Goal: Transaction & Acquisition: Purchase product/service

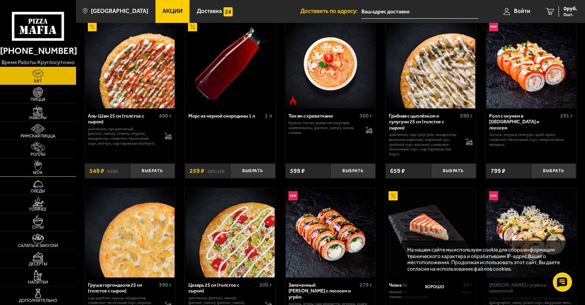
scroll to position [76, 0]
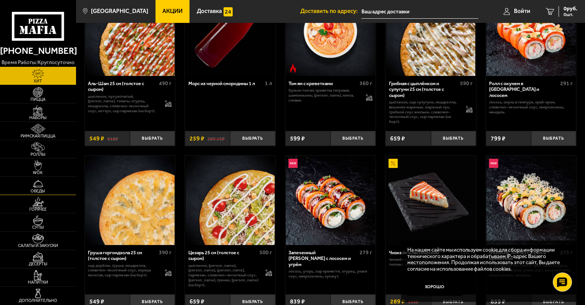
click at [43, 185] on img at bounding box center [37, 184] width 23 height 10
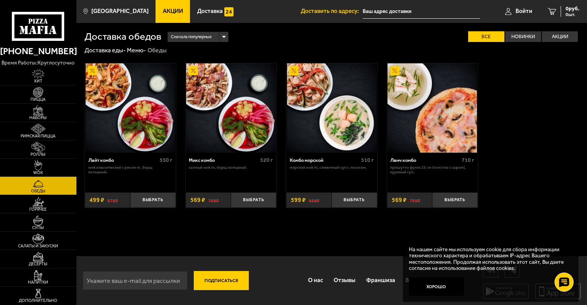
click at [337, 111] on img at bounding box center [331, 107] width 89 height 89
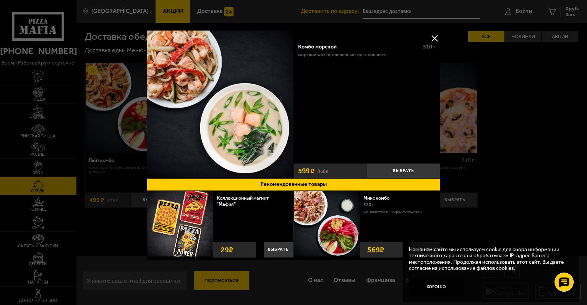
click at [435, 40] on button at bounding box center [434, 37] width 11 height 11
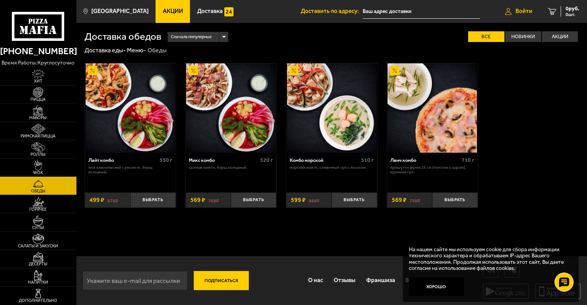
click at [521, 10] on span "Войти" at bounding box center [523, 11] width 17 height 6
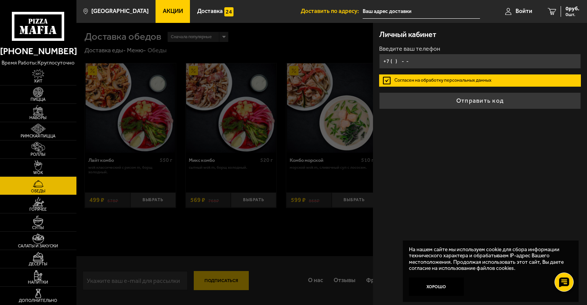
click at [420, 62] on input "+7 ( ) - -" at bounding box center [480, 61] width 202 height 15
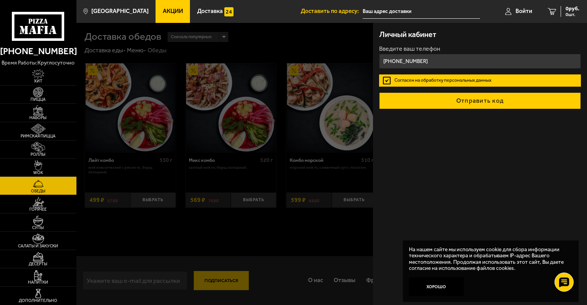
type input "[PHONE_NUMBER]"
click at [450, 97] on button "Отправить код" at bounding box center [480, 100] width 202 height 17
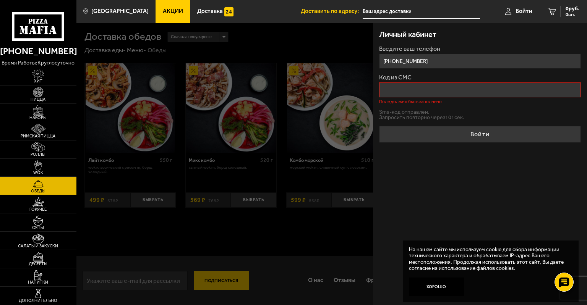
click at [434, 110] on div "Sms-код отправлен. Запросить повторно через 101 сек." at bounding box center [480, 115] width 202 height 11
click at [461, 86] on input "Код из СМС" at bounding box center [480, 90] width 202 height 15
click at [414, 88] on input "Код из СМС" at bounding box center [480, 90] width 202 height 15
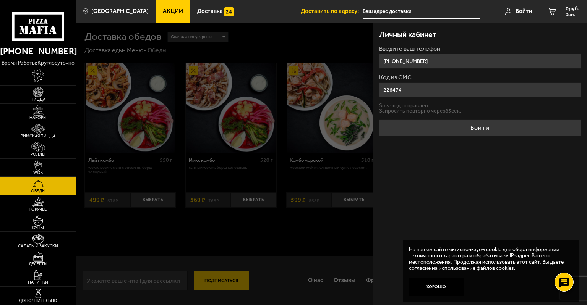
type input "226474"
click at [379, 120] on button "Войти" at bounding box center [480, 128] width 202 height 17
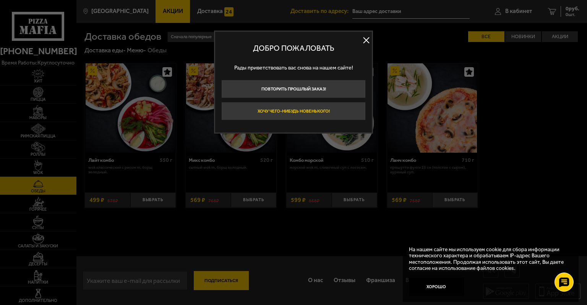
click at [313, 116] on button "Хочу чего-нибудь новенького!" at bounding box center [293, 111] width 144 height 18
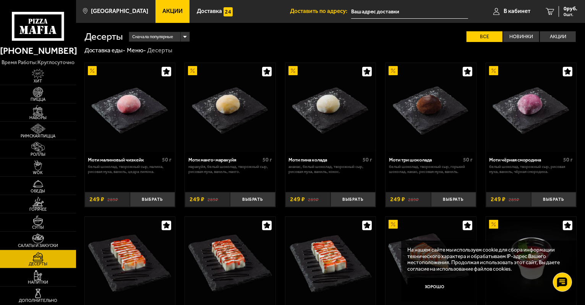
click at [400, 13] on input "text" at bounding box center [409, 12] width 117 height 14
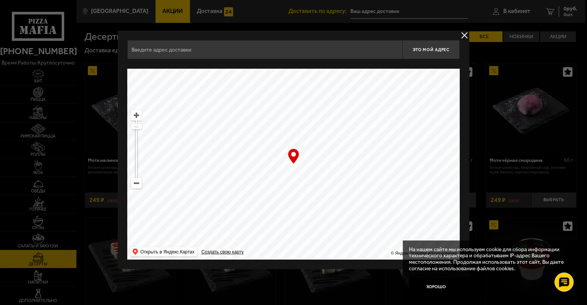
click at [307, 55] on input "text" at bounding box center [264, 49] width 275 height 19
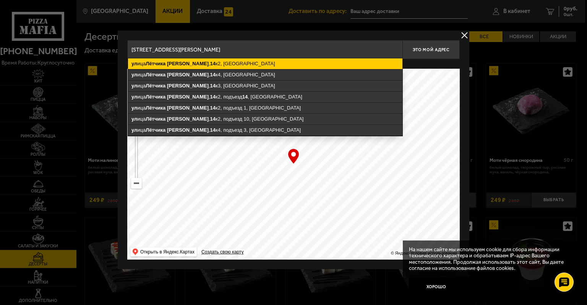
click at [274, 68] on ymaps "ул ица [STREET_ADDRESS][PERSON_NAME]" at bounding box center [265, 63] width 274 height 11
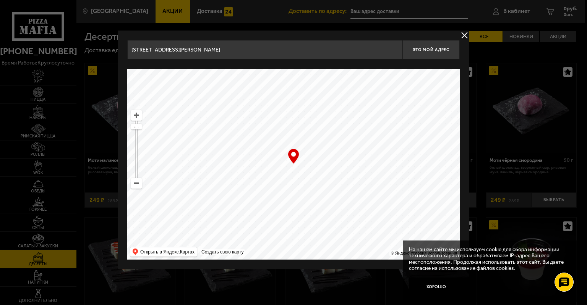
click at [339, 48] on input "[STREET_ADDRESS][PERSON_NAME]" at bounding box center [264, 49] width 275 height 19
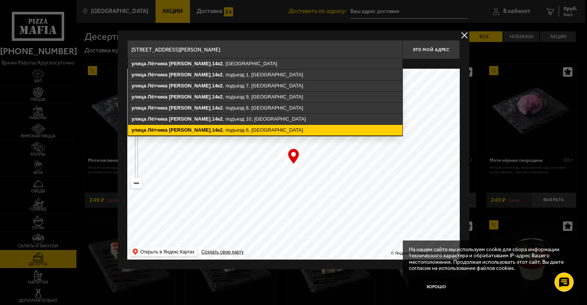
click at [276, 130] on ymaps "[STREET_ADDRESS][PERSON_NAME]" at bounding box center [265, 130] width 274 height 11
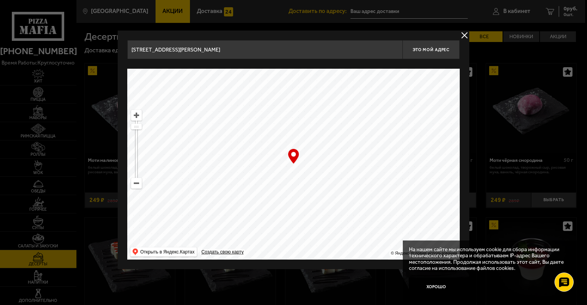
click at [299, 48] on input "[STREET_ADDRESS][PERSON_NAME]" at bounding box center [264, 49] width 275 height 19
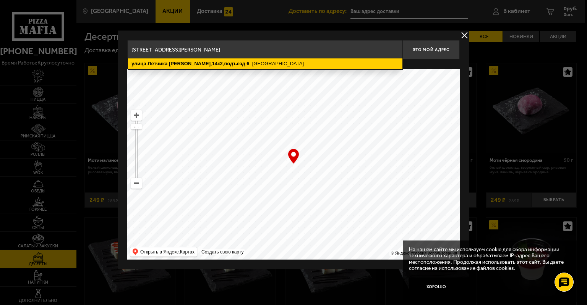
click at [303, 66] on ymaps "[STREET_ADDRESS][PERSON_NAME]" at bounding box center [265, 63] width 274 height 11
type input "[STREET_ADDRESS][PERSON_NAME]"
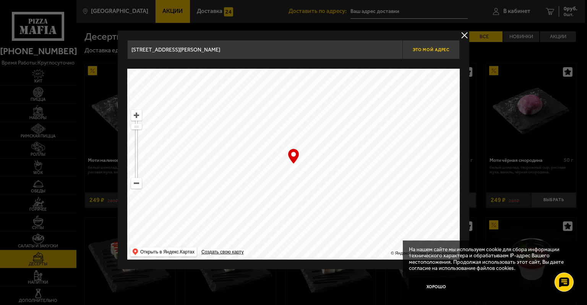
click at [420, 55] on button "Это мой адрес" at bounding box center [430, 49] width 57 height 19
type input "[STREET_ADDRESS][PERSON_NAME]"
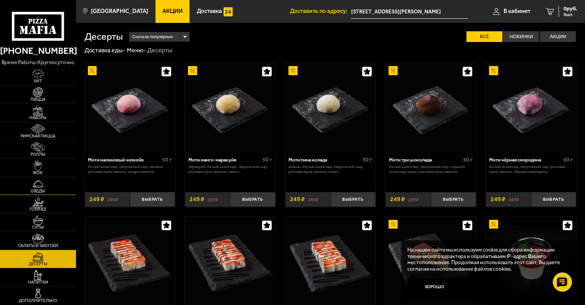
click at [29, 185] on img at bounding box center [37, 184] width 23 height 10
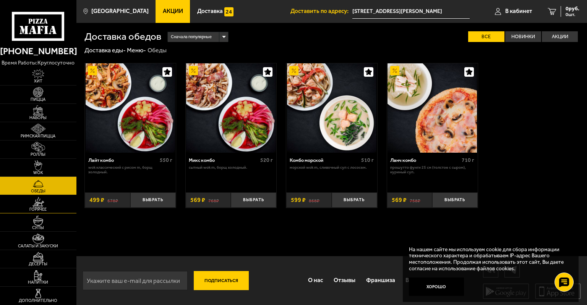
click at [36, 202] on img at bounding box center [37, 202] width 23 height 10
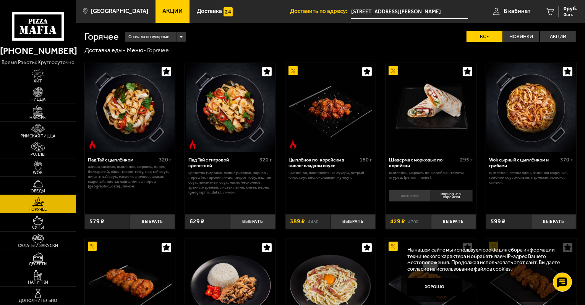
click at [40, 189] on span "Обеды" at bounding box center [38, 191] width 76 height 4
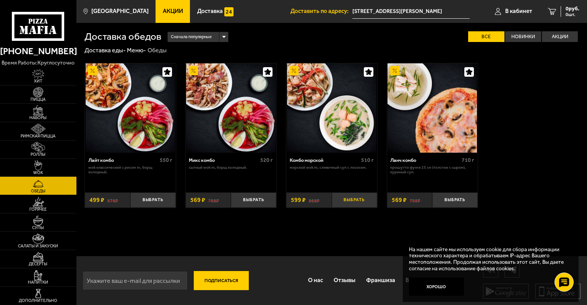
click at [359, 201] on button "Выбрать" at bounding box center [354, 200] width 45 height 15
click at [562, 6] on span "599 руб." at bounding box center [569, 8] width 20 height 5
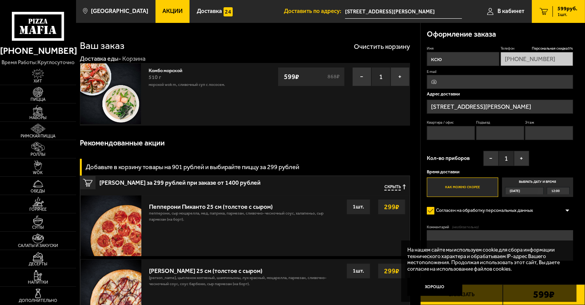
click at [452, 131] on input "Квартира / офис" at bounding box center [451, 133] width 48 height 14
type input "741"
click at [504, 131] on input "Подъезд" at bounding box center [500, 133] width 48 height 14
type input "6"
click at [541, 133] on input "Этаж" at bounding box center [549, 133] width 48 height 14
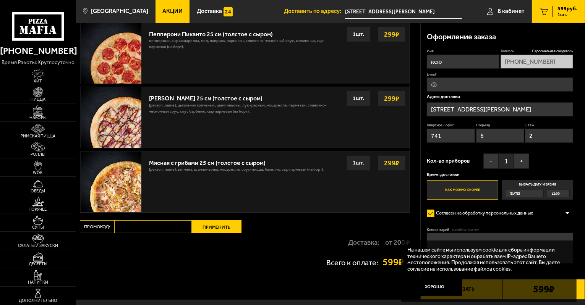
scroll to position [216, 0]
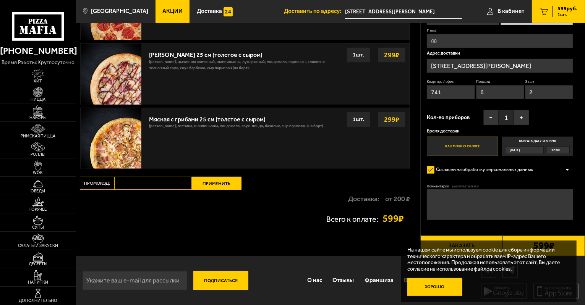
type input "2"
click at [436, 285] on button "Хорошо" at bounding box center [434, 287] width 55 height 18
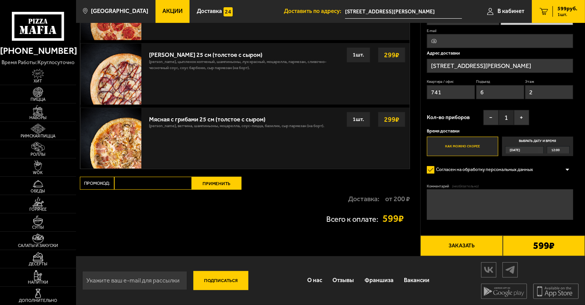
click at [365, 208] on div "Всего к оплате: 599 ₽" at bounding box center [245, 218] width 330 height 21
click at [54, 110] on link "Наборы" at bounding box center [38, 113] width 76 height 18
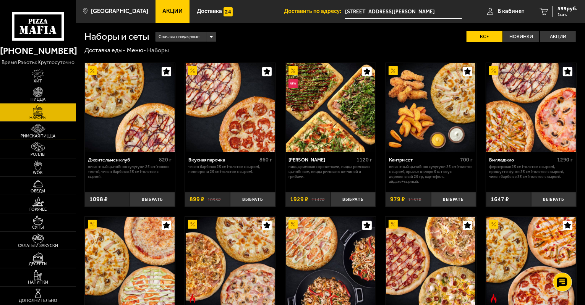
drag, startPoint x: 55, startPoint y: 121, endPoint x: 50, endPoint y: 133, distance: 12.3
click at [55, 122] on ul "[PERSON_NAME] Наборы Римская пицца Роллы WOK Обеды Горячее Супы Салаты и закуск…" at bounding box center [38, 186] width 76 height 238
click at [50, 133] on link "Римская пицца" at bounding box center [38, 131] width 76 height 18
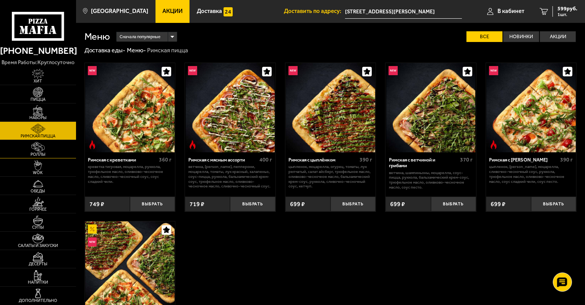
click at [50, 150] on link "Роллы" at bounding box center [38, 149] width 76 height 18
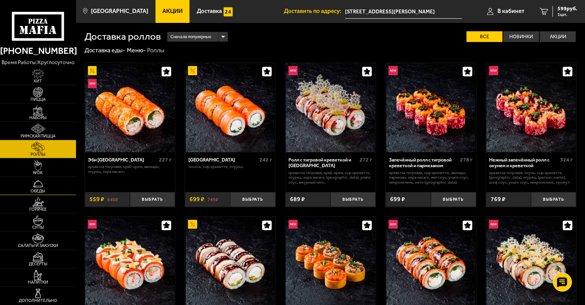
click at [37, 192] on span "Обеды" at bounding box center [38, 191] width 76 height 4
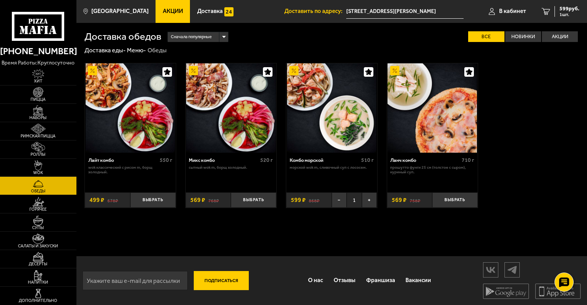
click at [557, 170] on div "Лайт комбо 550 г Wok классический с рисом M, Борщ холодный. Выбрать 678 ₽ 499 ₽…" at bounding box center [331, 136] width 510 height 162
click at [543, 207] on div "Лайт комбо 550 г Wok классический с рисом M, Борщ холодный. Выбрать 678 ₽ 499 ₽…" at bounding box center [331, 136] width 510 height 162
click at [106, 84] on img at bounding box center [130, 107] width 89 height 89
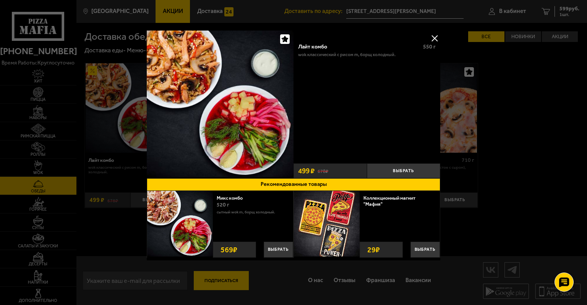
drag, startPoint x: 572, startPoint y: 89, endPoint x: 560, endPoint y: 89, distance: 11.1
click at [572, 89] on div at bounding box center [293, 152] width 587 height 305
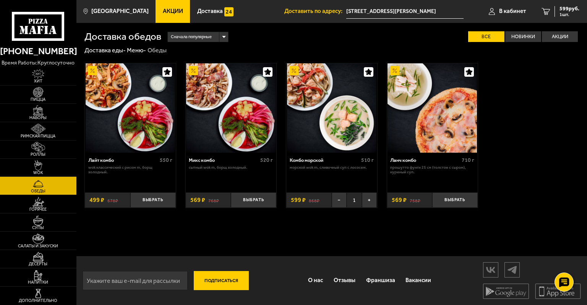
click at [561, 96] on div "Лайт комбо 550 г Wok классический с рисом M, Борщ холодный. Выбрать 678 ₽ 499 ₽…" at bounding box center [331, 136] width 510 height 162
click at [568, 13] on span "1 шт." at bounding box center [569, 14] width 20 height 5
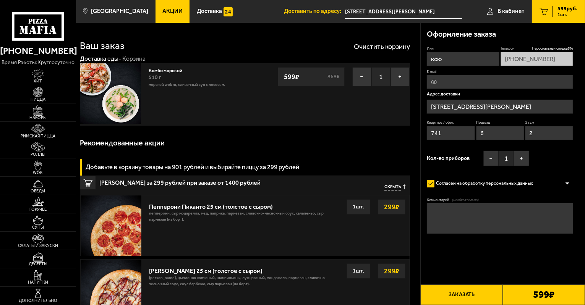
click at [474, 61] on input "ксю" at bounding box center [463, 59] width 73 height 14
type input "[PERSON_NAME]"
drag, startPoint x: 575, startPoint y: 158, endPoint x: 556, endPoint y: 157, distance: 18.4
click at [575, 158] on div "Оформление заказа Имя [PERSON_NAME] Телефон Персональная скидка 5 % [PHONE_NUMB…" at bounding box center [503, 146] width 165 height 247
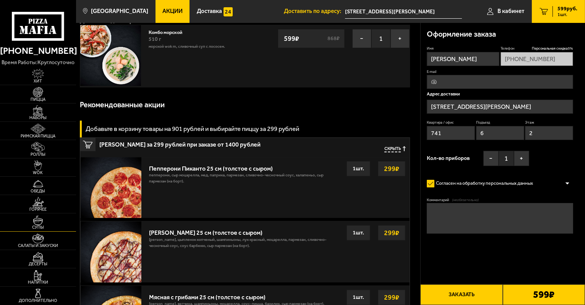
scroll to position [115, 0]
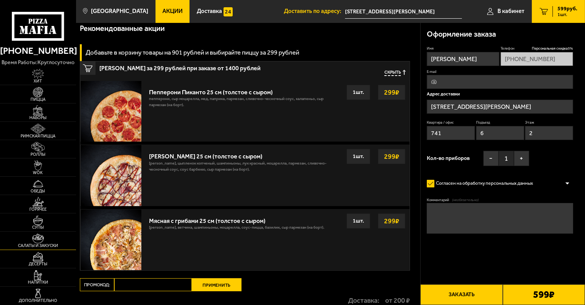
click at [47, 245] on span "Салаты и закуски" at bounding box center [38, 246] width 76 height 4
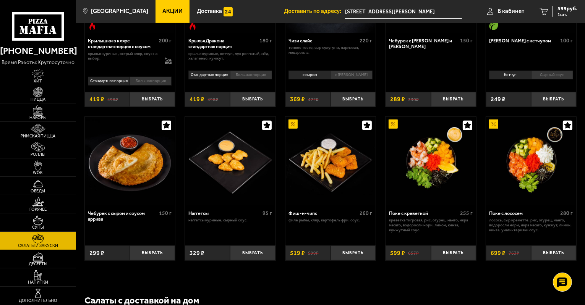
scroll to position [306, 0]
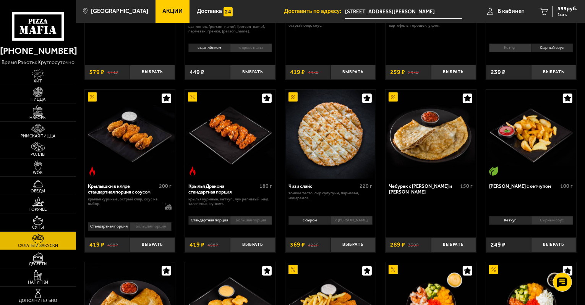
scroll to position [191, 0]
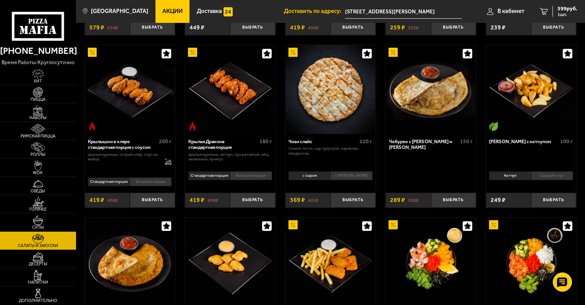
click at [530, 212] on div "Тигровые креветки в кляре 8 шт креветка тигровая, темпура. Выбрать 674 ₽ 579 ₽ …" at bounding box center [330, 117] width 509 height 507
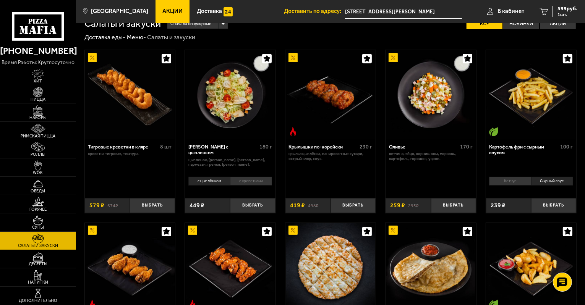
scroll to position [0, 0]
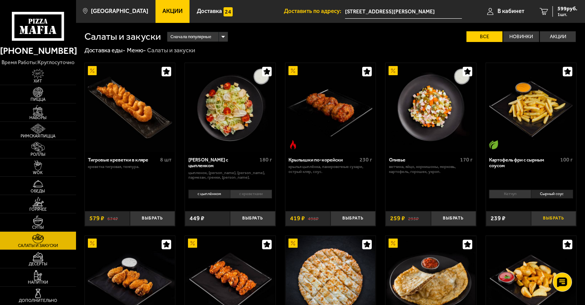
click at [566, 219] on button "Выбрать" at bounding box center [553, 218] width 45 height 15
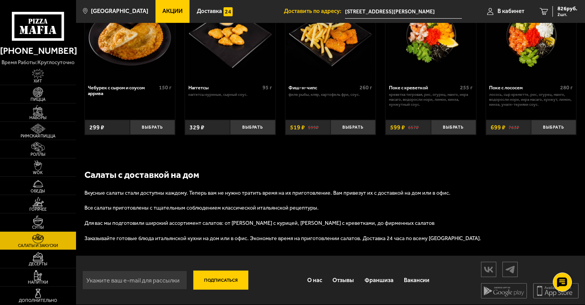
scroll to position [303, 0]
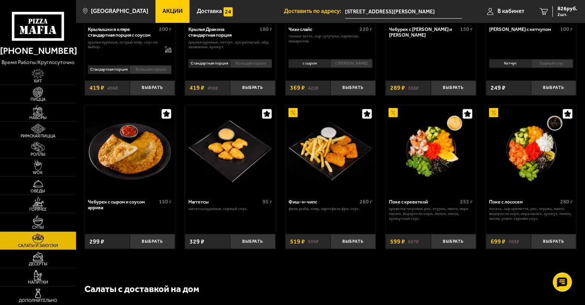
click at [525, 146] on img at bounding box center [530, 149] width 89 height 89
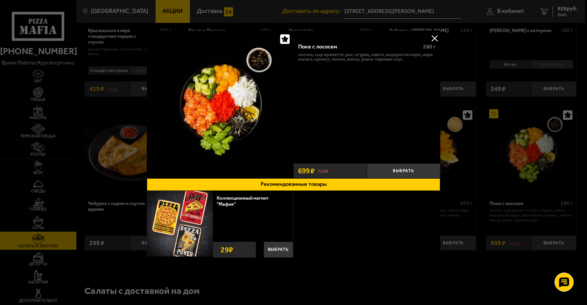
click at [366, 243] on div "Коллекционный магнит "Мафия" Выбрать 29 ₽ Выбрать 29 ₽" at bounding box center [293, 226] width 293 height 70
click at [459, 275] on div at bounding box center [293, 152] width 587 height 305
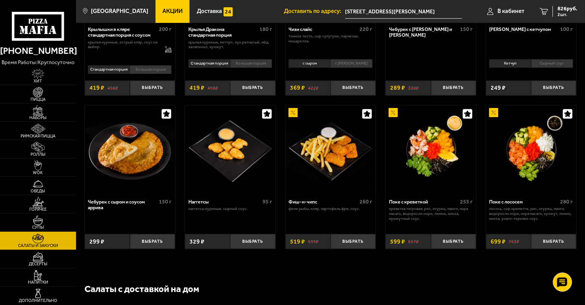
click at [405, 286] on p "Салаты с доставкой на дом" at bounding box center [313, 289] width 458 height 13
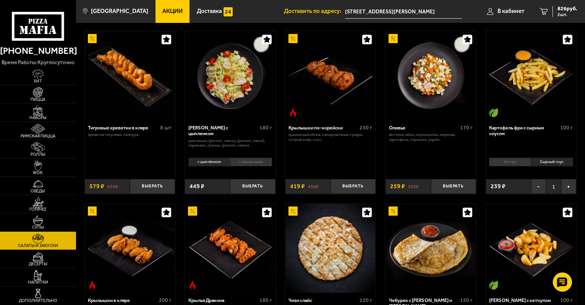
scroll to position [76, 0]
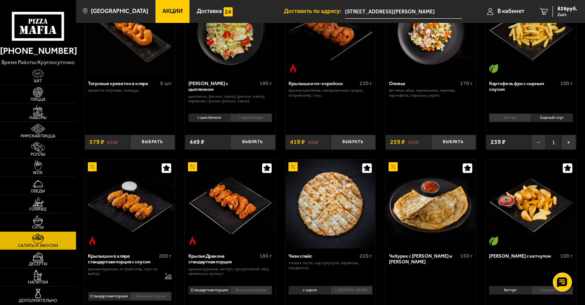
click at [541, 143] on button "−" at bounding box center [538, 142] width 15 height 15
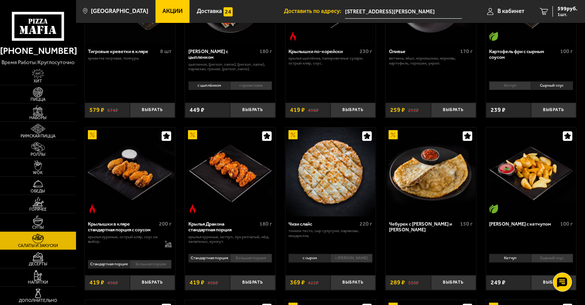
scroll to position [153, 0]
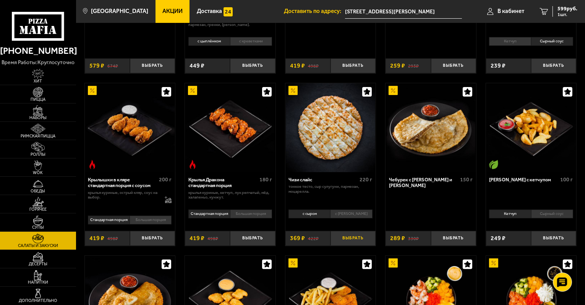
click at [348, 236] on button "Выбрать" at bounding box center [352, 238] width 45 height 15
click at [334, 238] on button "−" at bounding box center [337, 238] width 15 height 15
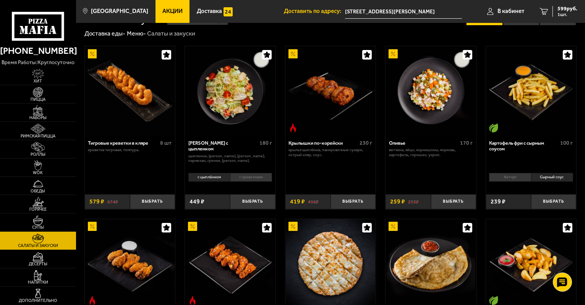
scroll to position [0, 0]
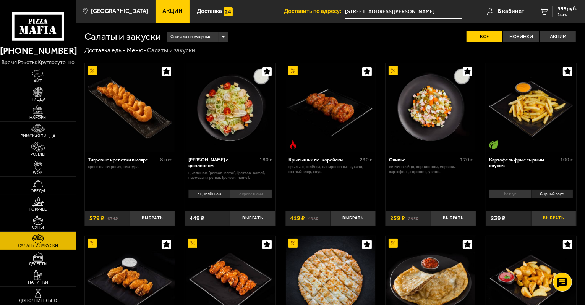
click at [554, 214] on button "Выбрать" at bounding box center [553, 218] width 45 height 15
click at [562, 15] on span "2 шт." at bounding box center [567, 14] width 20 height 5
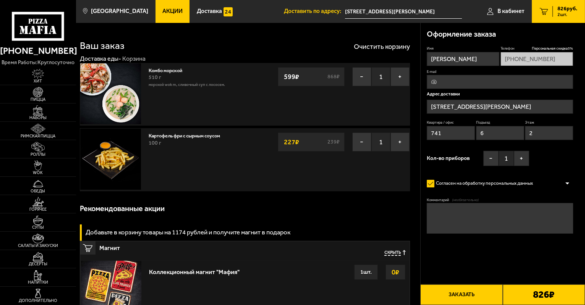
click at [474, 295] on button "Заказать" at bounding box center [461, 295] width 82 height 21
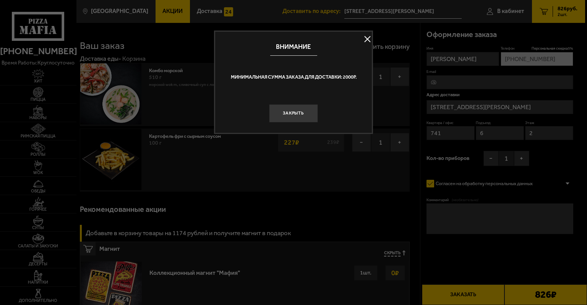
click at [561, 250] on div at bounding box center [293, 152] width 587 height 305
